Goal: Task Accomplishment & Management: Manage account settings

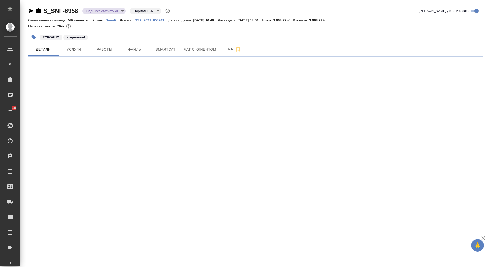
select select "RU"
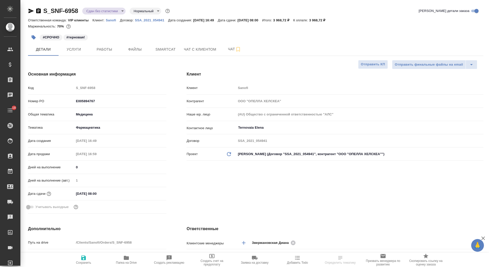
type textarea "x"
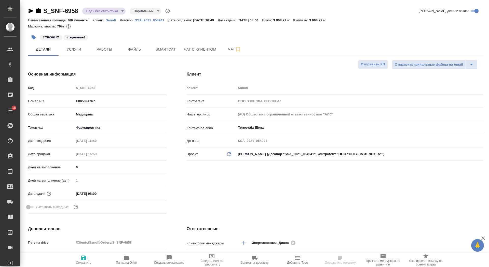
type textarea "x"
type input "[PERSON_NAME]"
type input "Комаров Роман"
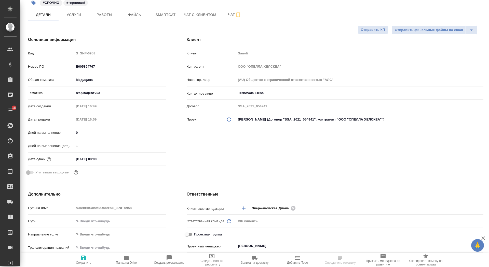
scroll to position [103, 0]
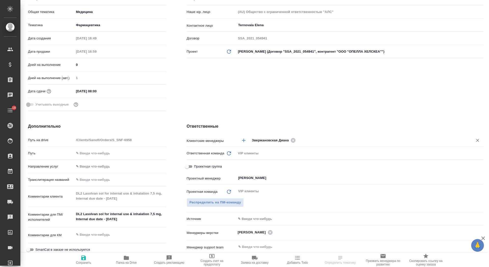
click at [245, 138] on icon "Добавить менеджера" at bounding box center [244, 140] width 6 height 6
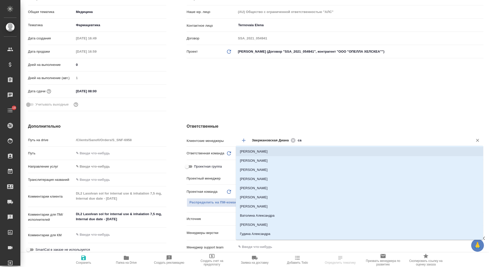
type input "сай"
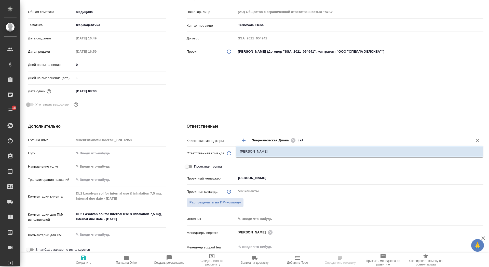
click at [271, 147] on div ".cls-1 fill:#fff; AWATERA Saydasheva Dilyara Клиенты Спецификации Заказы 0 Чаты…" at bounding box center [244, 133] width 489 height 267
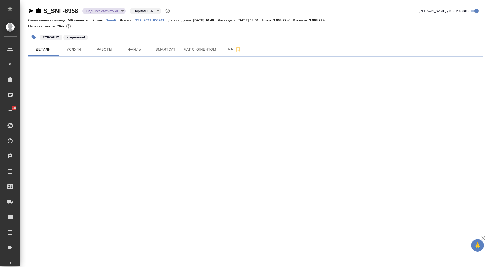
scroll to position [0, 0]
select select "RU"
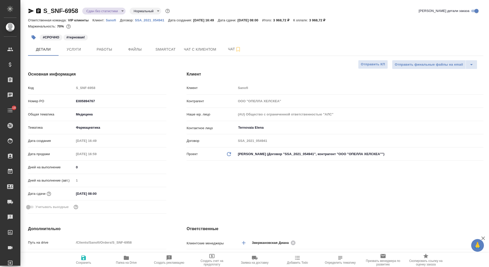
type textarea "x"
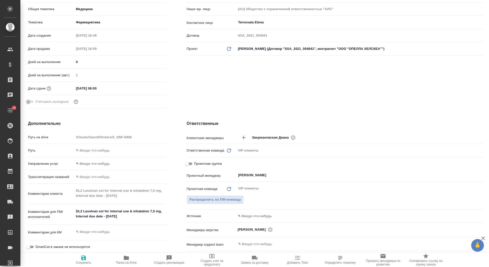
scroll to position [114, 0]
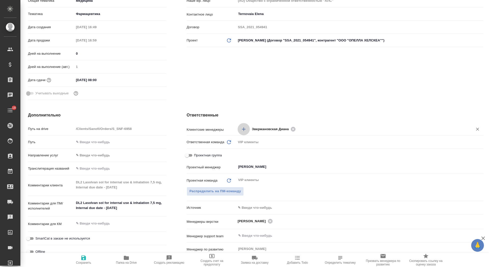
click at [243, 124] on button "Добавить менеджера" at bounding box center [243, 129] width 12 height 12
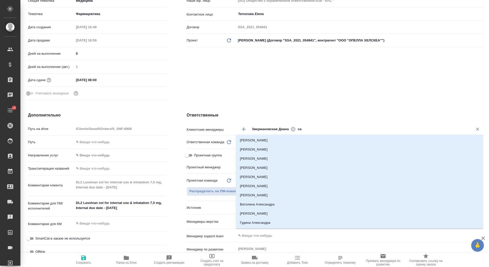
type input "сай"
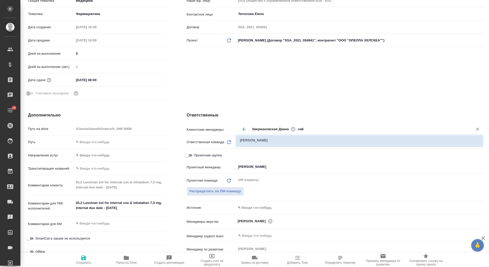
click at [245, 140] on li "[PERSON_NAME]" at bounding box center [359, 140] width 247 height 9
type textarea "x"
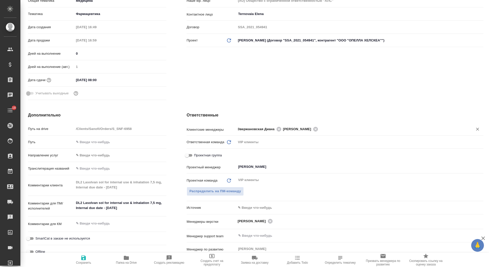
click at [86, 257] on icon "button" at bounding box center [83, 258] width 6 height 6
type textarea "x"
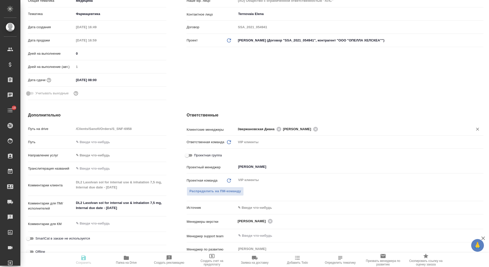
type textarea "x"
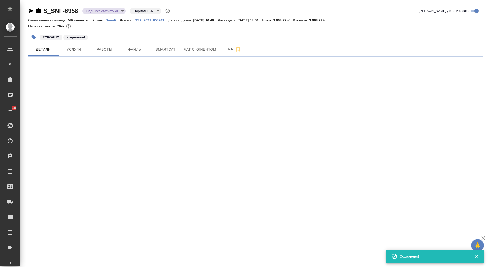
select select "RU"
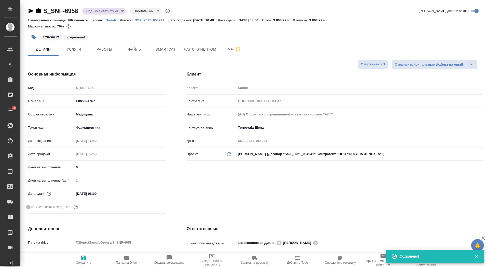
type textarea "x"
click at [85, 263] on span "Сохранить" at bounding box center [83, 263] width 15 height 4
type textarea "x"
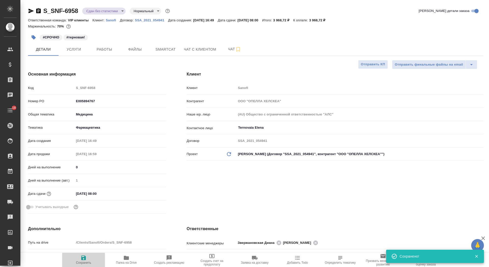
type textarea "x"
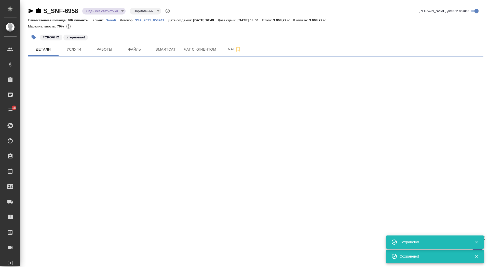
select select "RU"
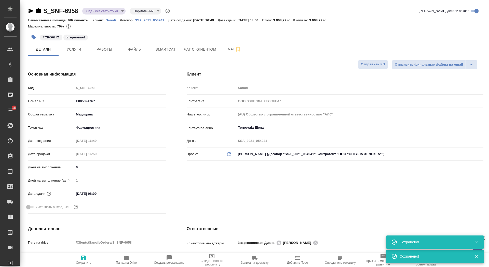
type textarea "x"
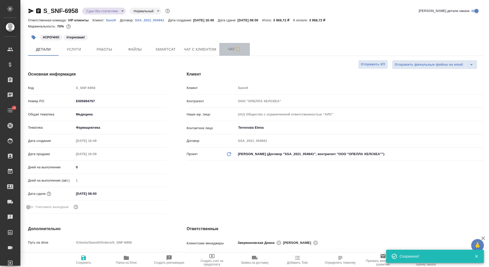
click at [226, 48] on span "Чат" at bounding box center [234, 49] width 24 height 6
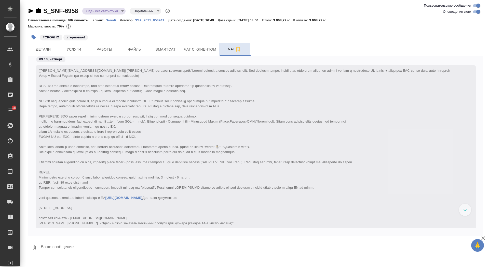
scroll to position [9312, 0]
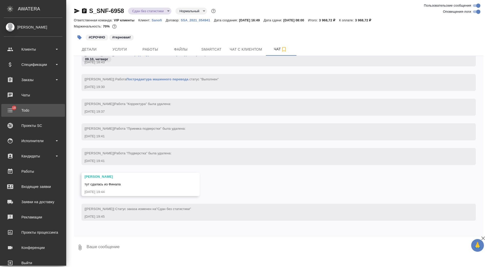
click at [15, 108] on div "Todo" at bounding box center [33, 111] width 59 height 8
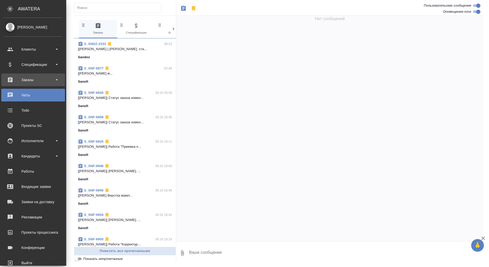
click at [17, 77] on div "Заказы" at bounding box center [33, 80] width 59 height 8
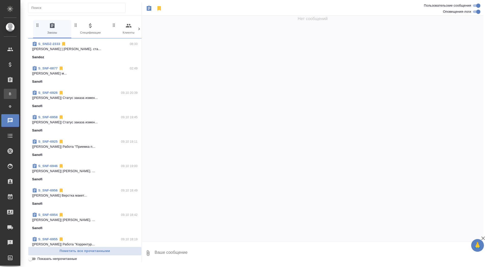
click at [8, 94] on div "Все заказы" at bounding box center [4, 93] width 8 height 5
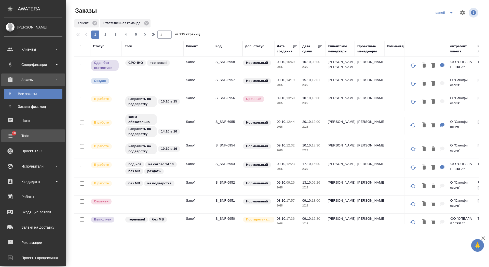
click at [14, 132] on div "Todo" at bounding box center [33, 136] width 59 height 8
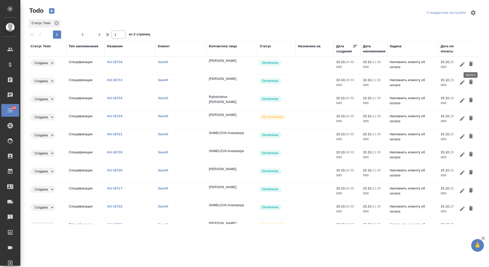
click at [469, 64] on icon "button" at bounding box center [471, 64] width 6 height 6
click at [470, 63] on icon "button" at bounding box center [471, 64] width 4 height 5
click at [471, 62] on icon "button" at bounding box center [471, 64] width 4 height 5
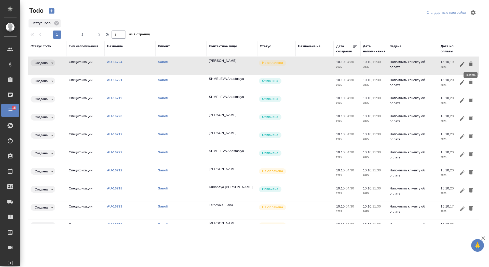
click at [471, 62] on icon "button" at bounding box center [471, 64] width 4 height 5
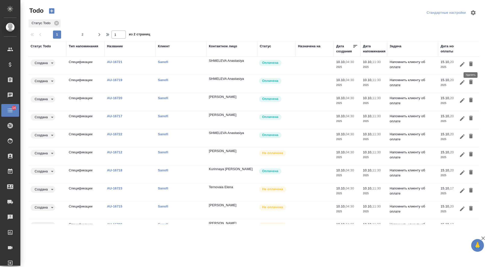
click at [471, 62] on icon "button" at bounding box center [471, 64] width 4 height 5
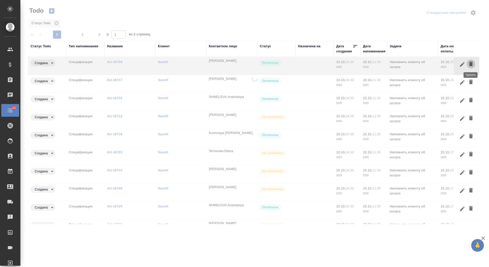
click at [471, 62] on icon "button" at bounding box center [471, 64] width 4 height 5
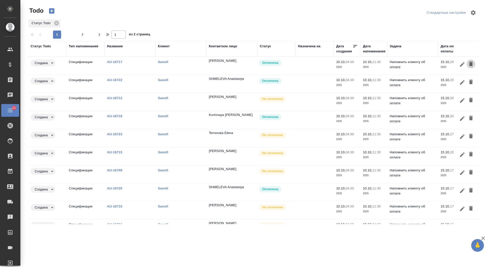
click at [471, 62] on icon "button" at bounding box center [471, 64] width 4 height 5
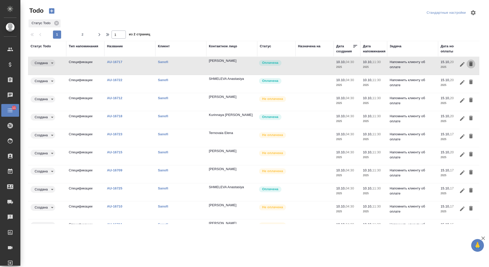
click at [471, 62] on icon "button" at bounding box center [471, 64] width 4 height 5
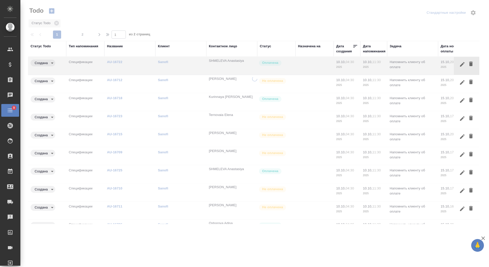
click at [471, 62] on icon "button" at bounding box center [471, 64] width 4 height 5
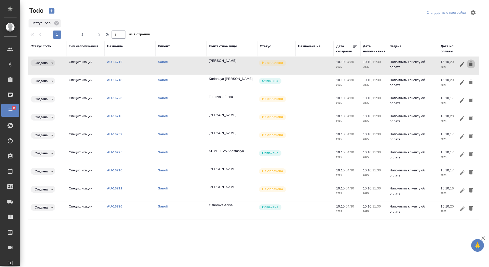
click at [471, 62] on icon "button" at bounding box center [471, 64] width 4 height 5
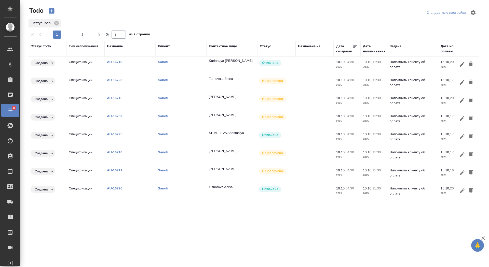
click at [471, 62] on icon "button" at bounding box center [471, 64] width 4 height 5
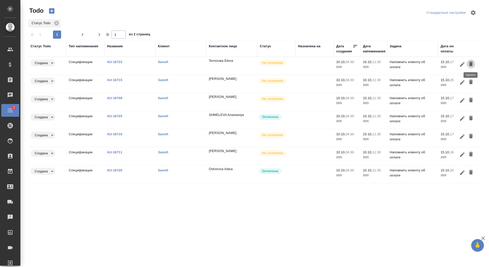
click at [471, 62] on icon "button" at bounding box center [471, 64] width 4 height 5
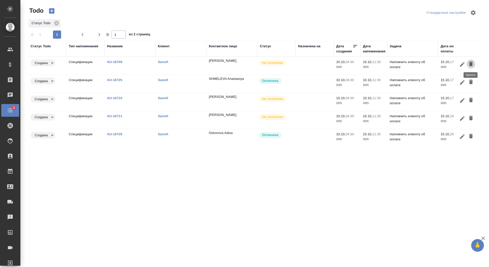
click at [471, 62] on icon "button" at bounding box center [471, 64] width 4 height 5
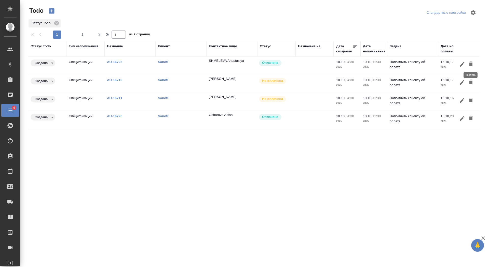
click at [471, 62] on icon "button" at bounding box center [471, 64] width 4 height 5
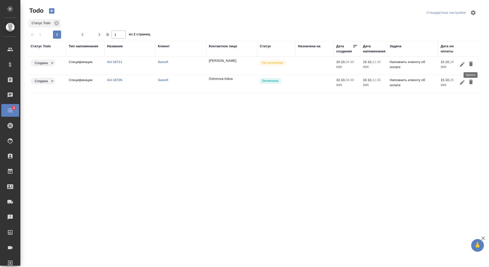
click at [471, 62] on icon "button" at bounding box center [471, 64] width 4 height 5
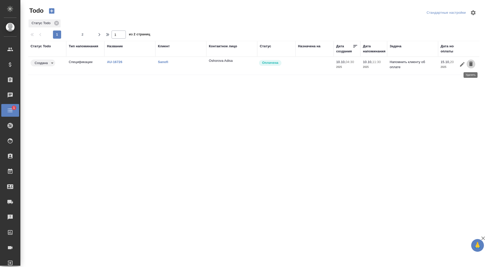
click at [471, 62] on icon "button" at bounding box center [471, 64] width 4 height 5
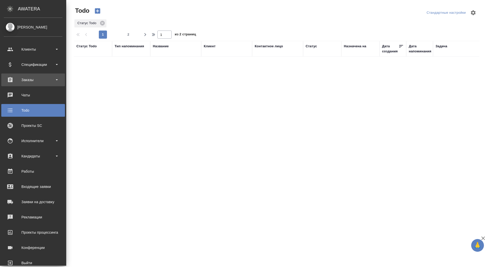
click at [11, 79] on div "Заказы" at bounding box center [33, 80] width 59 height 8
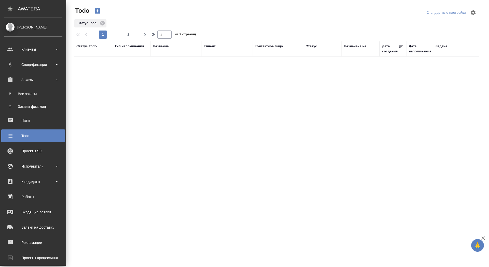
click at [13, 88] on ul "В Все заказы Ф Заказы физ. лиц" at bounding box center [33, 98] width 66 height 25
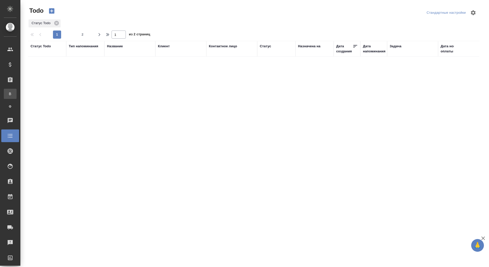
click at [14, 89] on link "В Все заказы" at bounding box center [10, 94] width 13 height 10
